Goal: Task Accomplishment & Management: Complete application form

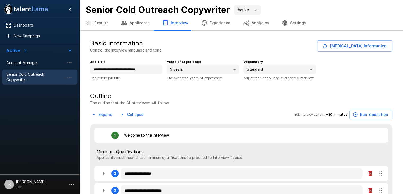
type textarea "*"
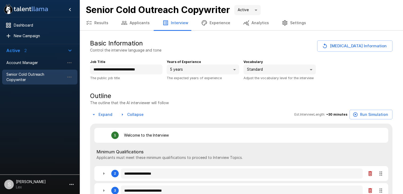
type textarea "*"
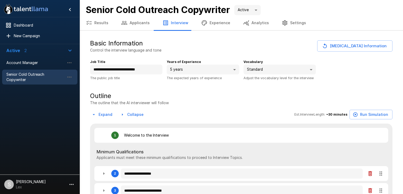
type textarea "*"
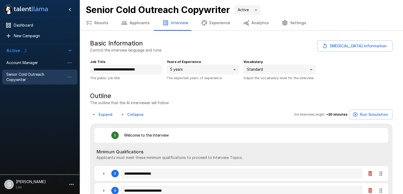
type textarea "*"
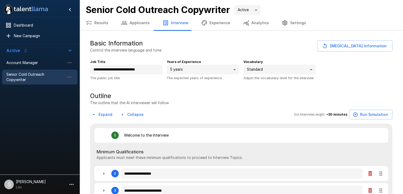
type textarea "*"
click at [20, 64] on span "Account Manager" at bounding box center [35, 62] width 58 height 5
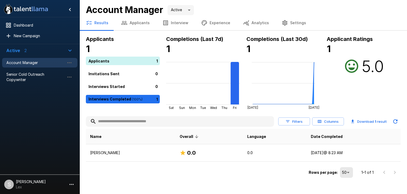
click at [257, 23] on button "Analytics" at bounding box center [256, 22] width 39 height 15
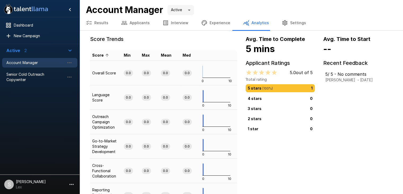
click at [212, 24] on button "Experience" at bounding box center [216, 22] width 42 height 15
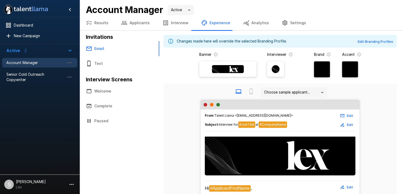
click at [172, 23] on button "Interview" at bounding box center [175, 22] width 39 height 15
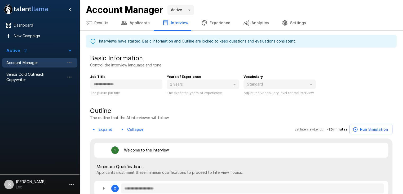
type textarea "*"
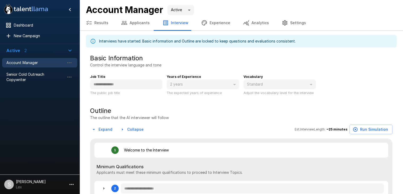
type textarea "*"
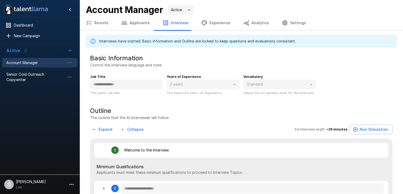
type textarea "*"
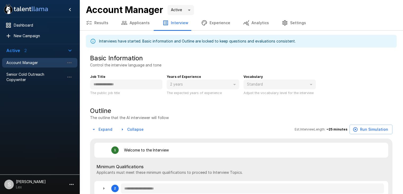
type textarea "*"
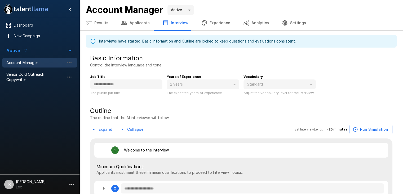
type textarea "*"
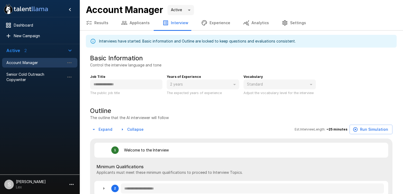
type textarea "*"
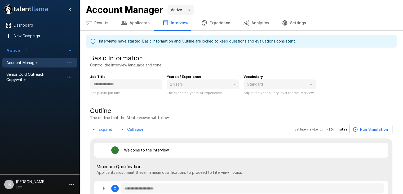
type textarea "*"
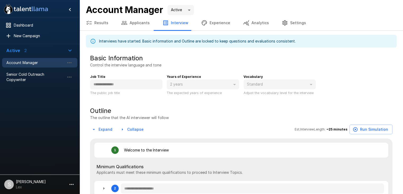
type textarea "*"
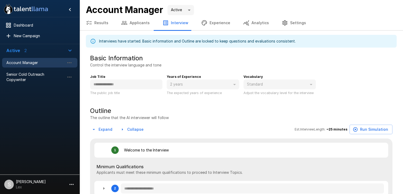
click at [250, 24] on button "Analytics" at bounding box center [256, 22] width 39 height 15
